Goal: Task Accomplishment & Management: Use online tool/utility

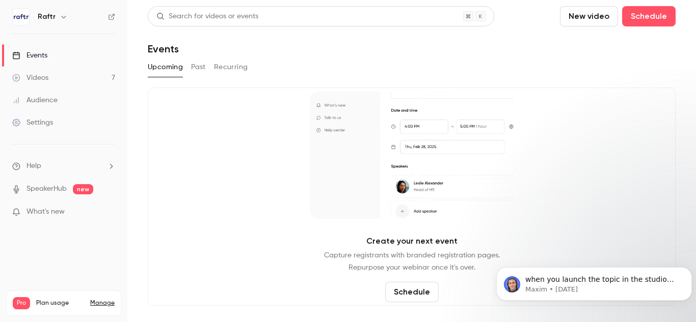
click at [595, 12] on button "New video" at bounding box center [589, 16] width 58 height 20
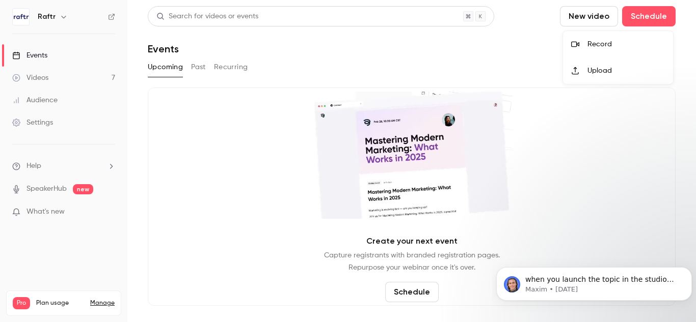
click at [586, 71] on div at bounding box center [579, 71] width 16 height 8
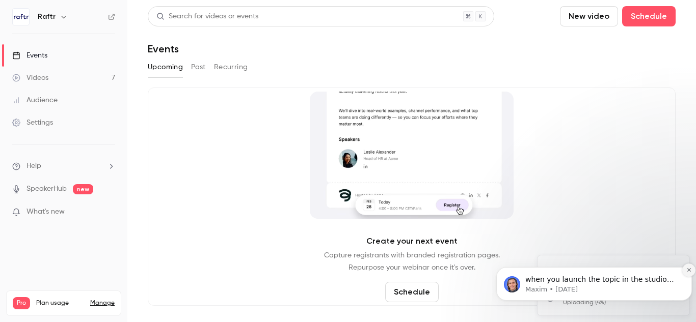
click at [690, 267] on icon "Dismiss notification" at bounding box center [689, 270] width 6 height 6
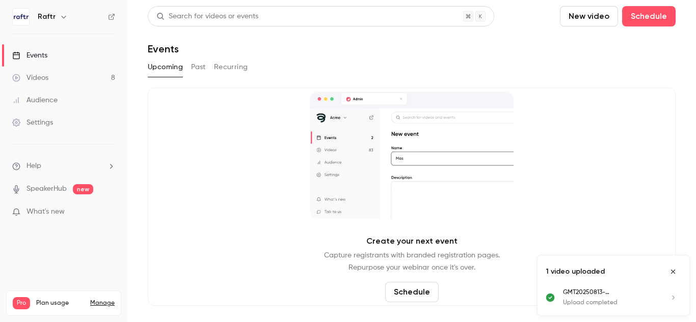
click at [571, 298] on p "Upload completed" at bounding box center [610, 302] width 94 height 9
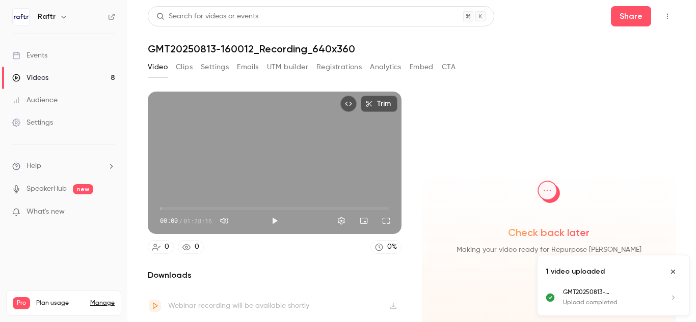
click at [187, 68] on button "Clips" at bounding box center [184, 67] width 17 height 16
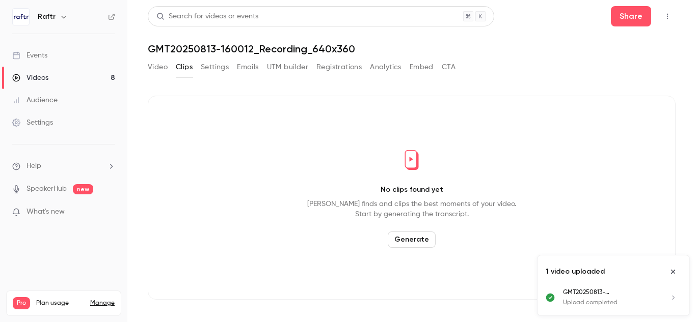
click at [400, 238] on button "Generate" at bounding box center [412, 240] width 48 height 16
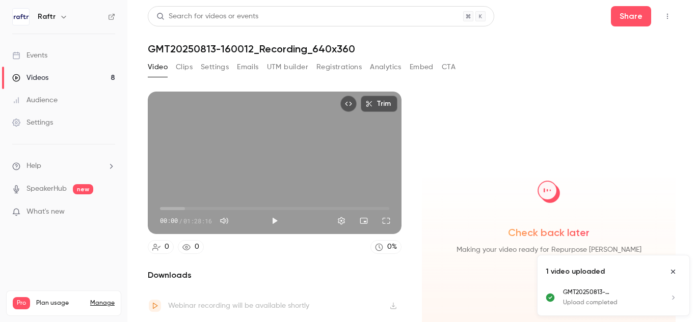
click at [182, 66] on button "Clips" at bounding box center [184, 67] width 17 height 16
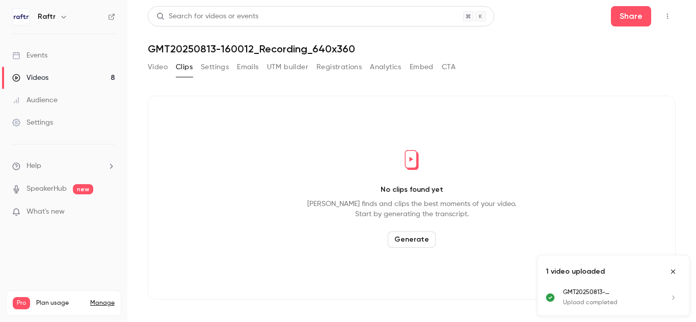
click at [672, 268] on icon "Close uploads list" at bounding box center [673, 271] width 8 height 7
click at [204, 71] on button "Settings" at bounding box center [215, 67] width 28 height 16
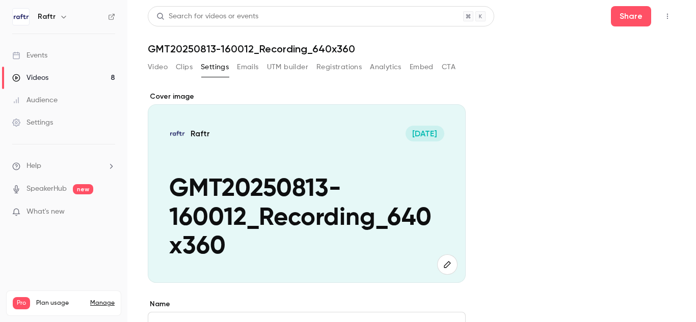
click at [159, 62] on button "Video" at bounding box center [158, 67] width 20 height 16
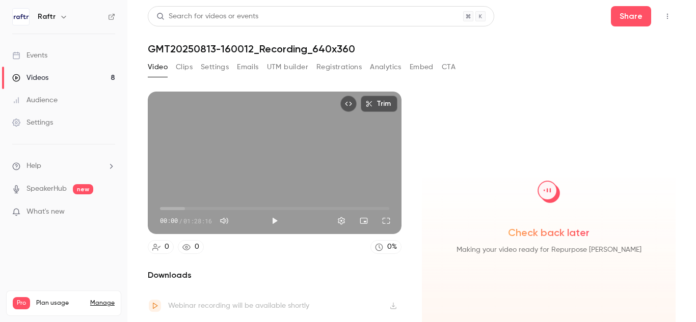
click at [74, 209] on p "What's new" at bounding box center [55, 212] width 87 height 11
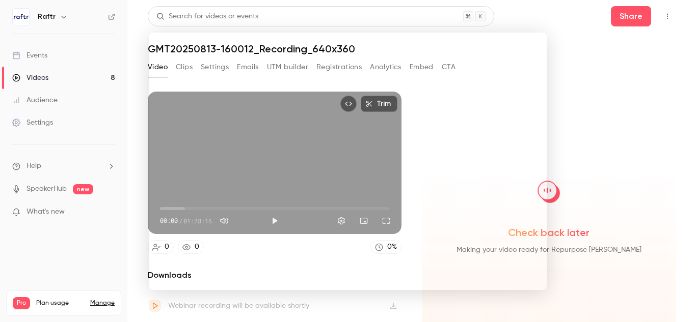
click at [42, 112] on div at bounding box center [348, 161] width 696 height 322
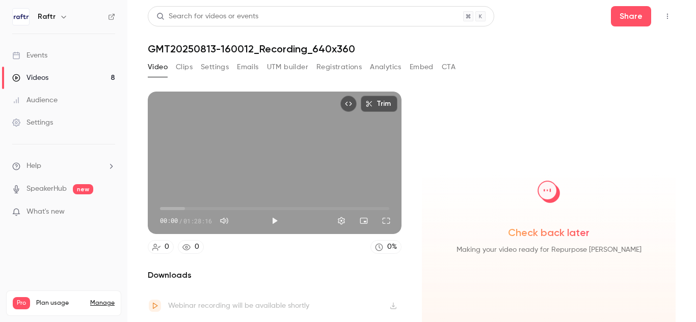
click at [43, 97] on div "Audience" at bounding box center [34, 100] width 45 height 10
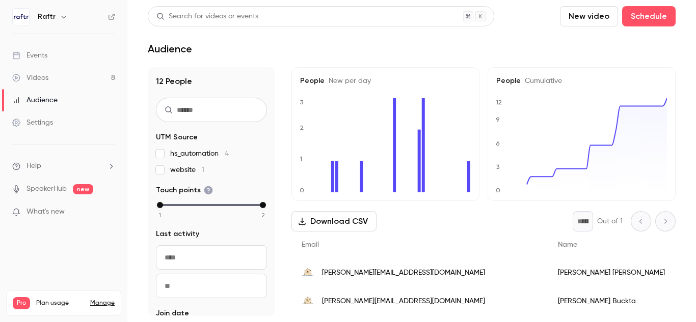
click at [45, 79] on div "Videos" at bounding box center [30, 78] width 36 height 10
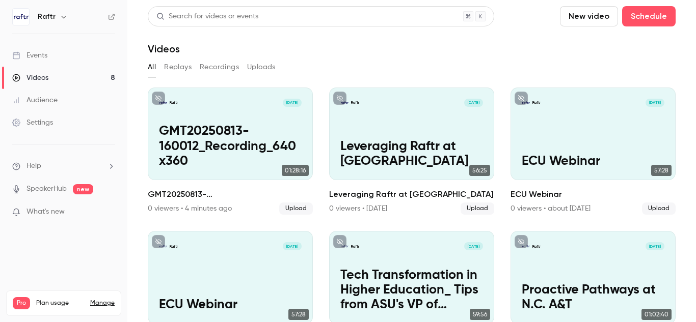
click at [40, 102] on div "Audience" at bounding box center [34, 100] width 45 height 10
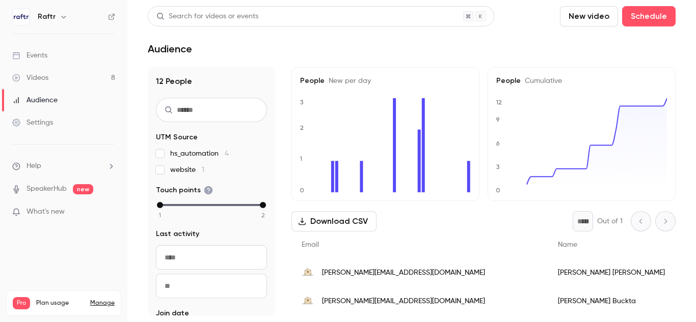
click at [27, 73] on div "Videos" at bounding box center [30, 78] width 36 height 10
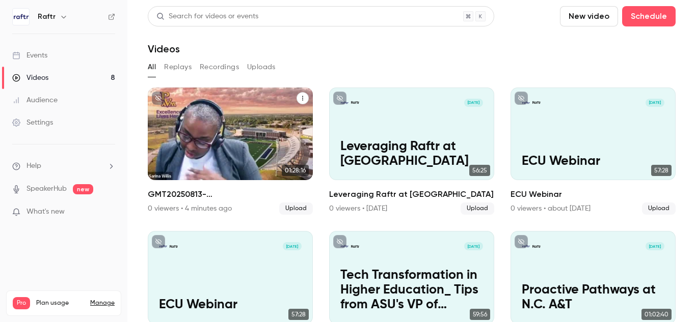
click at [224, 144] on p "GMT20250813-160012_Recording_640x360" at bounding box center [230, 146] width 143 height 45
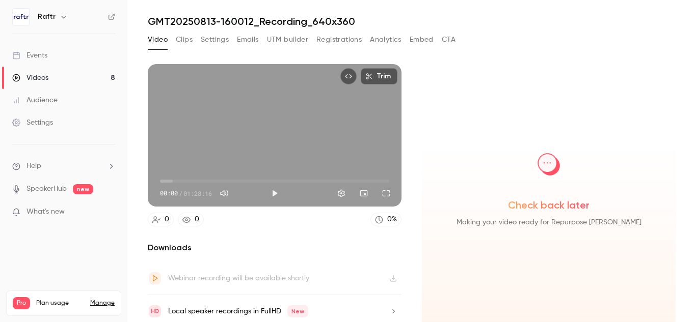
scroll to position [33, 0]
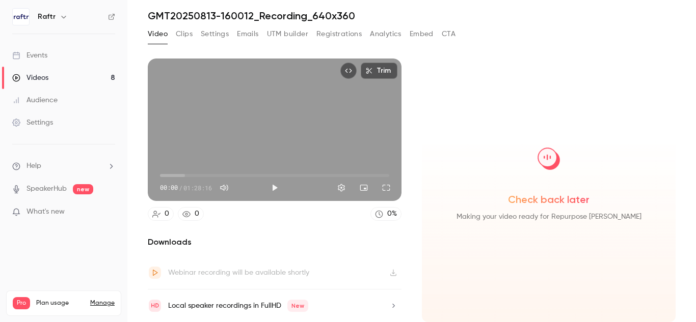
click at [394, 307] on icon "button" at bounding box center [393, 306] width 8 height 7
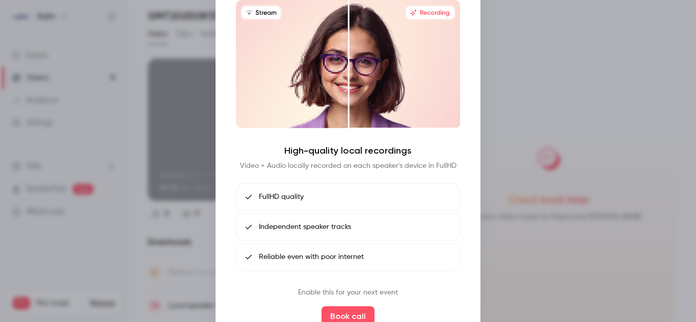
click at [586, 48] on div at bounding box center [348, 161] width 696 height 322
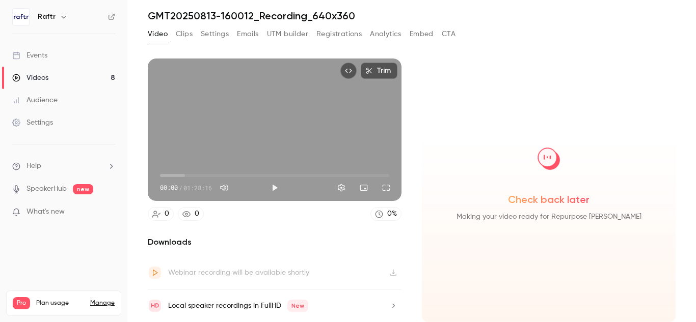
click at [224, 31] on button "Settings" at bounding box center [215, 34] width 28 height 16
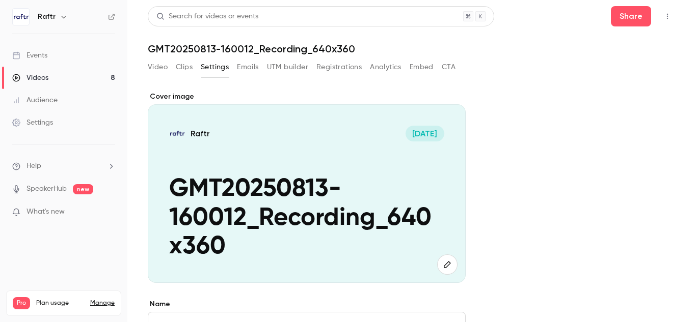
click at [396, 67] on button "Analytics" at bounding box center [386, 67] width 32 height 16
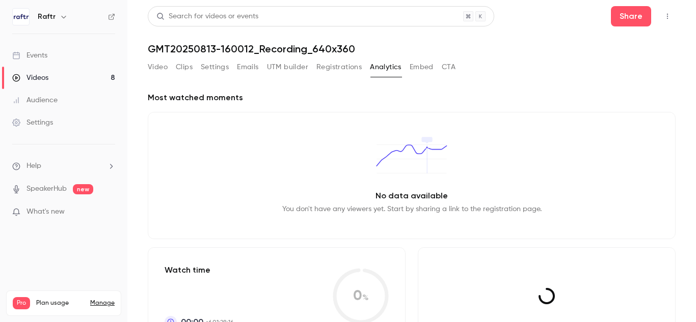
click at [418, 67] on button "Embed" at bounding box center [422, 67] width 24 height 16
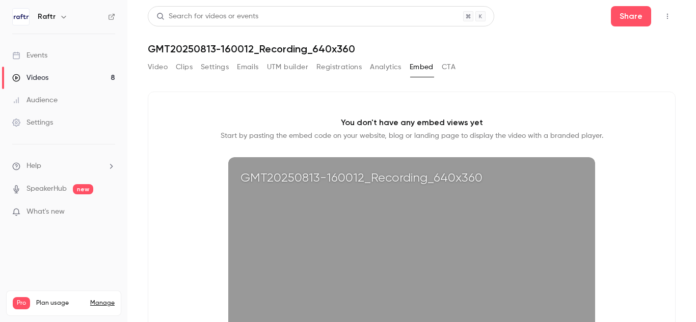
click at [448, 67] on button "CTA" at bounding box center [449, 67] width 14 height 16
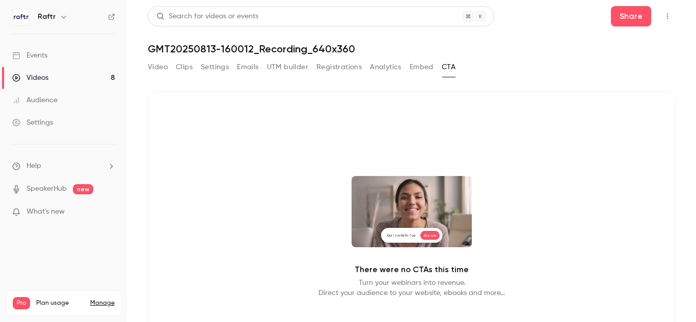
click at [159, 69] on button "Video" at bounding box center [158, 67] width 20 height 16
